Goal: Task Accomplishment & Management: Complete application form

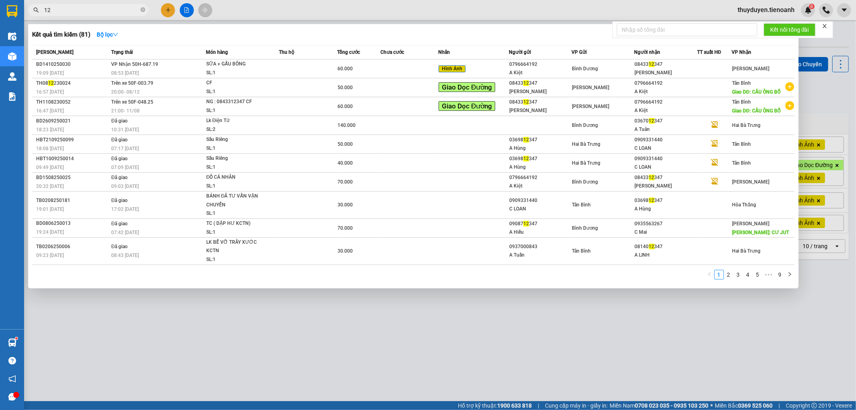
type input "1"
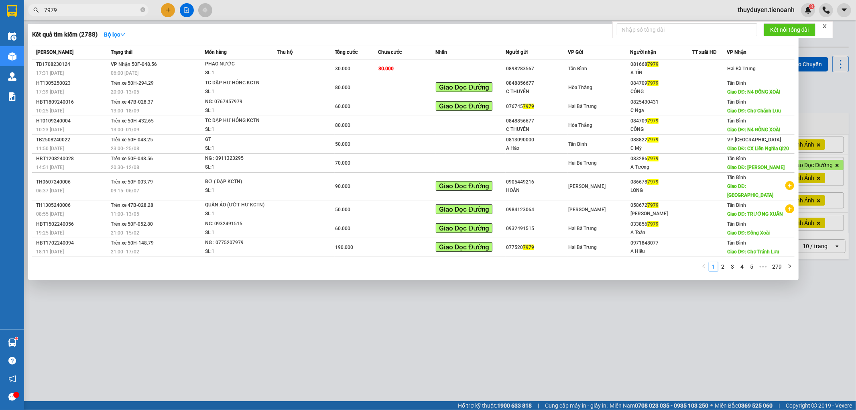
click at [45, 9] on input "7979" at bounding box center [91, 10] width 95 height 9
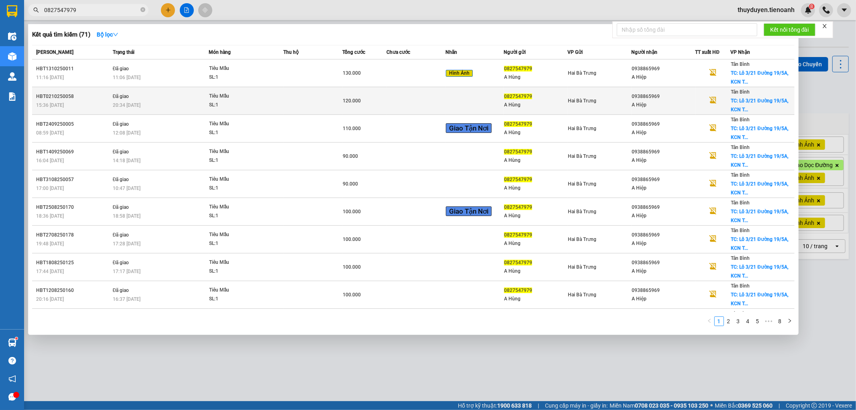
type input "0827547979"
click at [299, 112] on td at bounding box center [312, 101] width 59 height 28
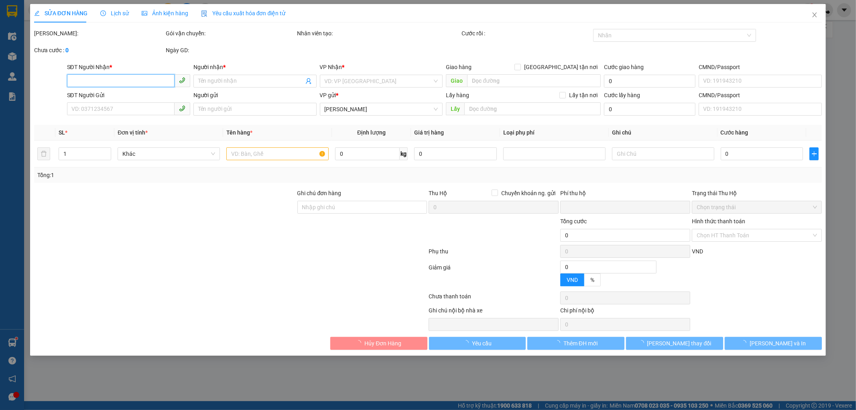
type input "0938865969"
type input "A Hiệp"
checkbox input "true"
type input "Lô 3/21 Đường 19/5A, [GEOGRAPHIC_DATA], P, [GEOGRAPHIC_DATA], [GEOGRAPHIC_DATA]…"
type input "60.000"
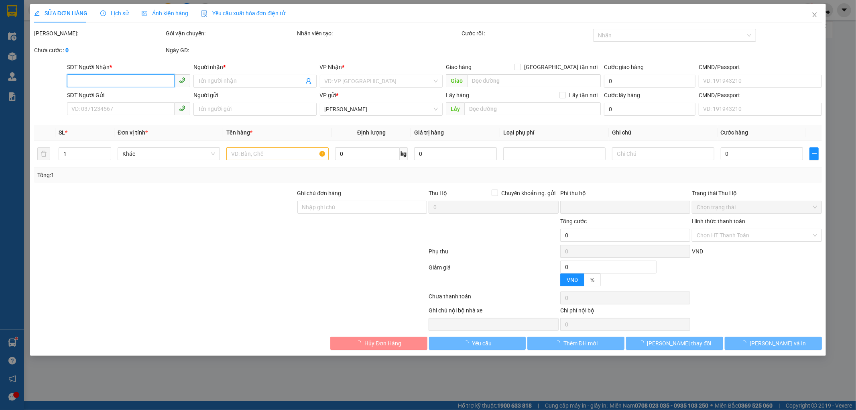
type input "250605504"
type input "0827547979"
type input "A Hùng"
type input "0"
type input "120.000"
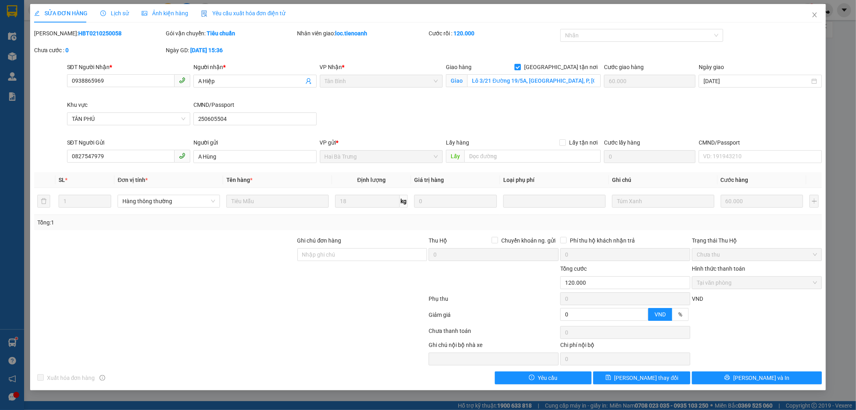
click at [254, 14] on span "Yêu cầu xuất hóa đơn điện tử" at bounding box center [243, 13] width 85 height 6
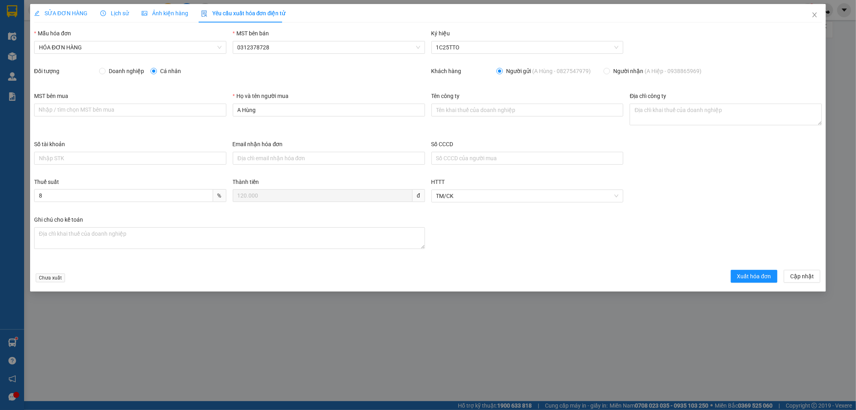
click at [118, 17] on div "Lịch sử" at bounding box center [114, 13] width 29 height 9
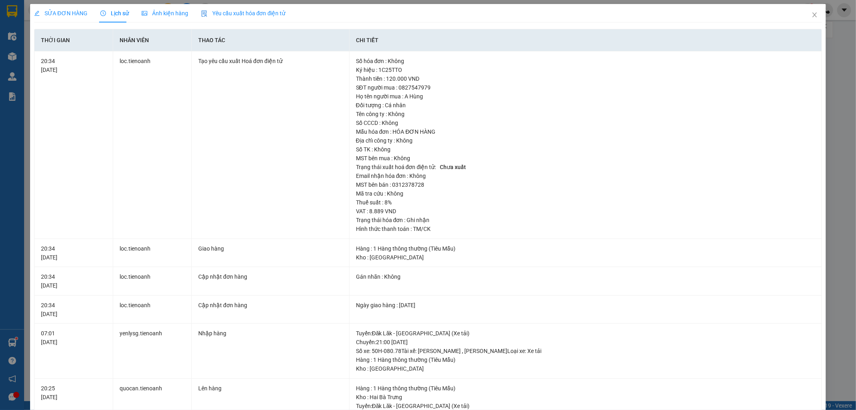
click at [71, 15] on span "SỬA ĐƠN HÀNG" at bounding box center [60, 13] width 53 height 6
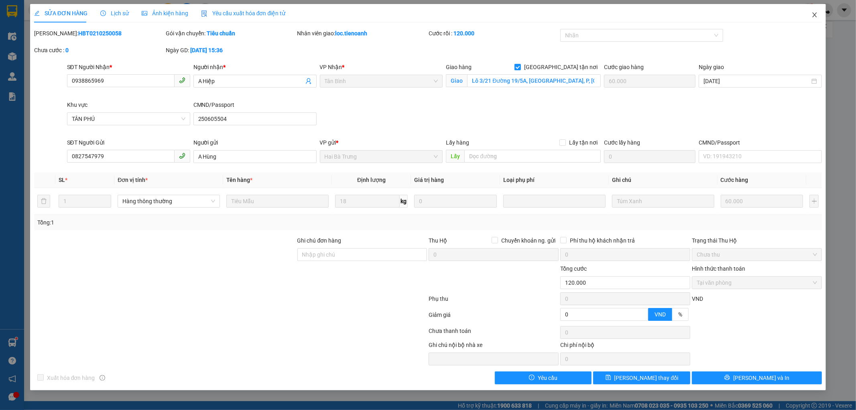
click at [812, 11] on span "Close" at bounding box center [815, 15] width 22 height 22
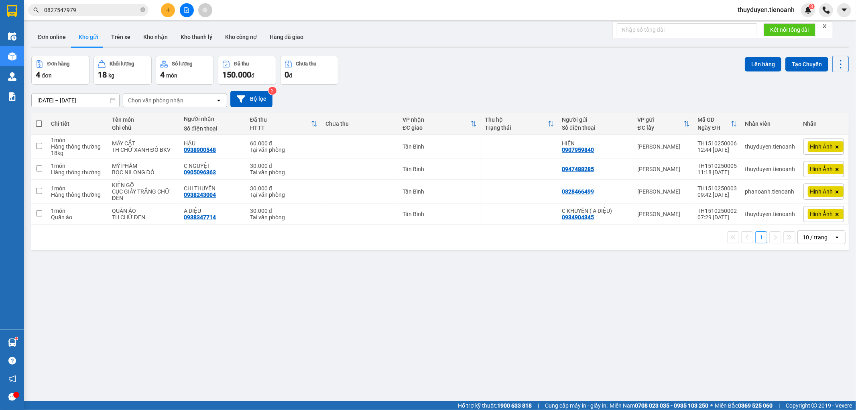
click at [113, 12] on input "0827547979" at bounding box center [91, 10] width 95 height 9
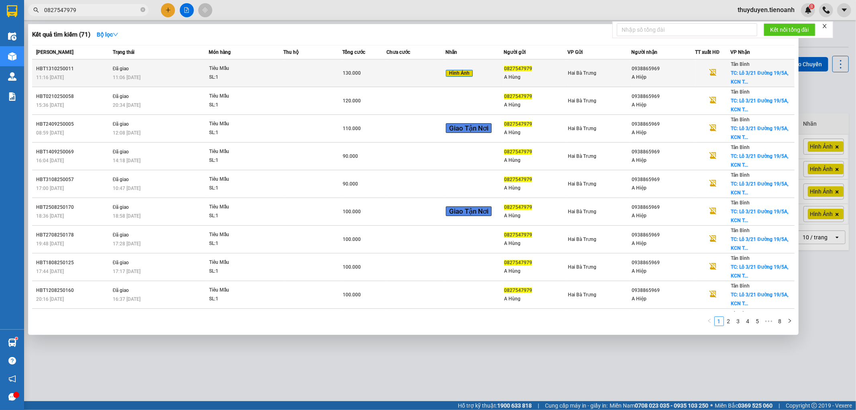
click at [199, 68] on td "Đã giao 11:06 [DATE]" at bounding box center [160, 73] width 98 height 28
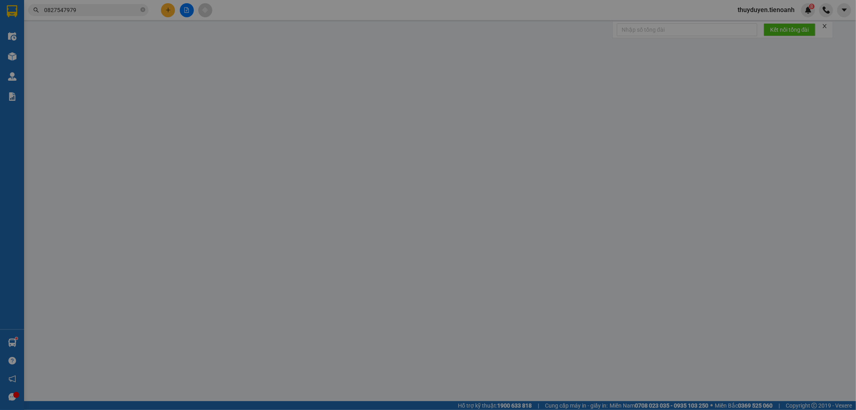
type input "0938865969"
type input "A Hiệp"
checkbox input "true"
type input "Lô 3/21 Đường 19/5A, [GEOGRAPHIC_DATA], P, [GEOGRAPHIC_DATA], [GEOGRAPHIC_DATA]…"
type input "70.000"
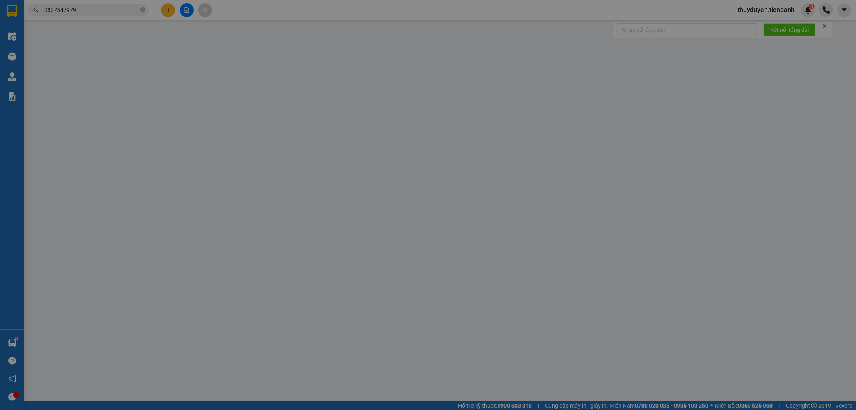
type input "250605504"
type input "0827547979"
type input "A Hùng"
type input "0"
type input "130.000"
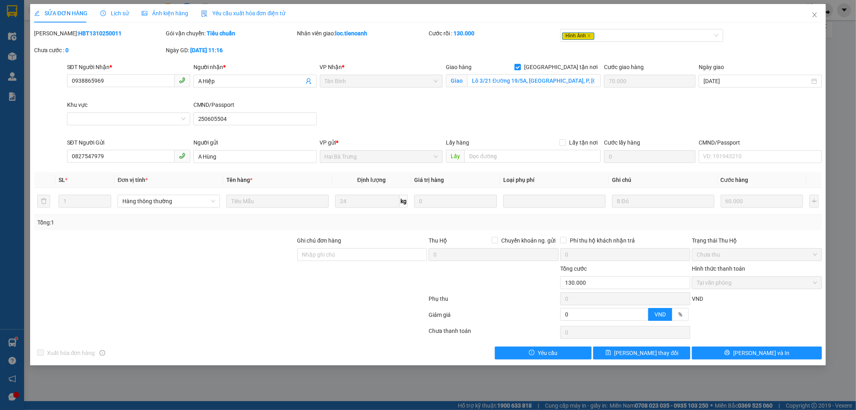
click at [209, 14] on span "Yêu cầu xuất hóa đơn điện tử" at bounding box center [243, 13] width 85 height 6
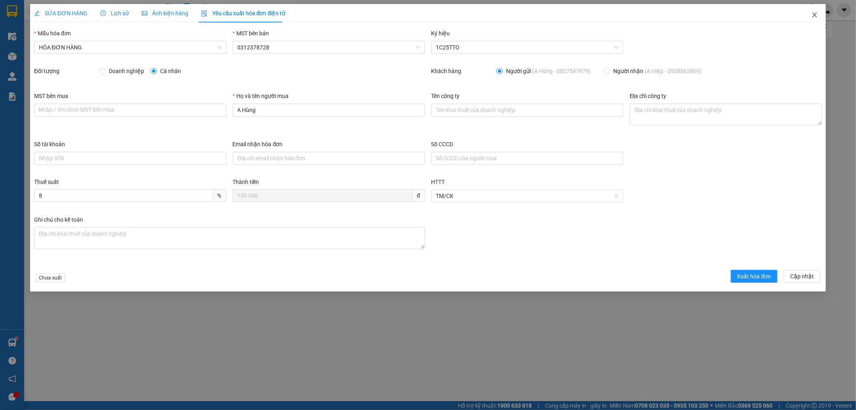
click at [815, 14] on icon "close" at bounding box center [815, 15] width 6 height 6
